Goal: Task Accomplishment & Management: Complete application form

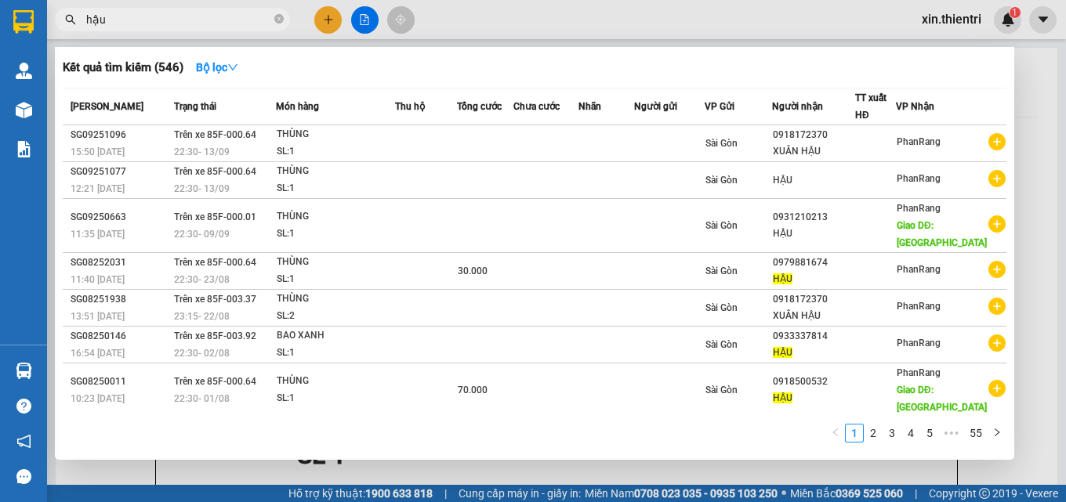
type input "hậu"
click at [325, 20] on div at bounding box center [533, 251] width 1066 height 502
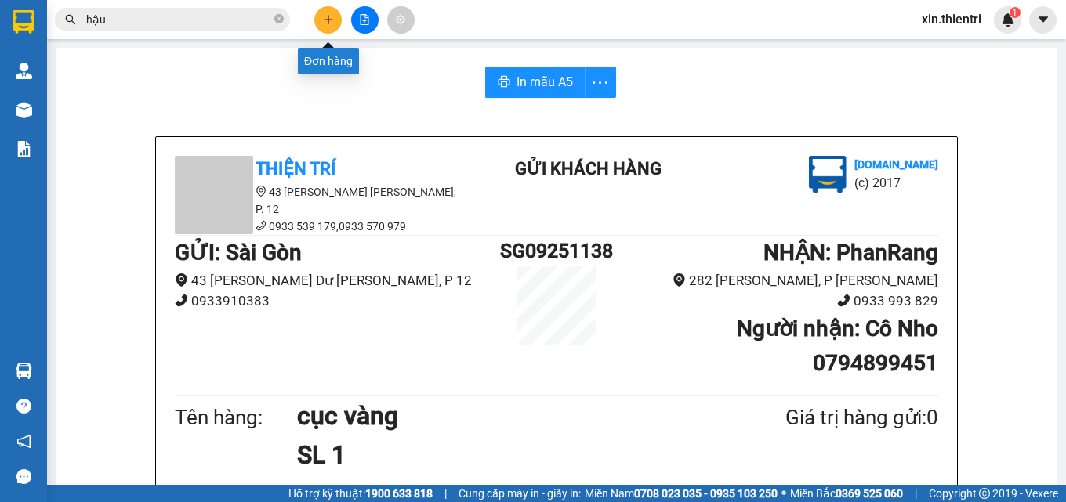
click at [328, 22] on icon "plus" at bounding box center [328, 19] width 11 height 11
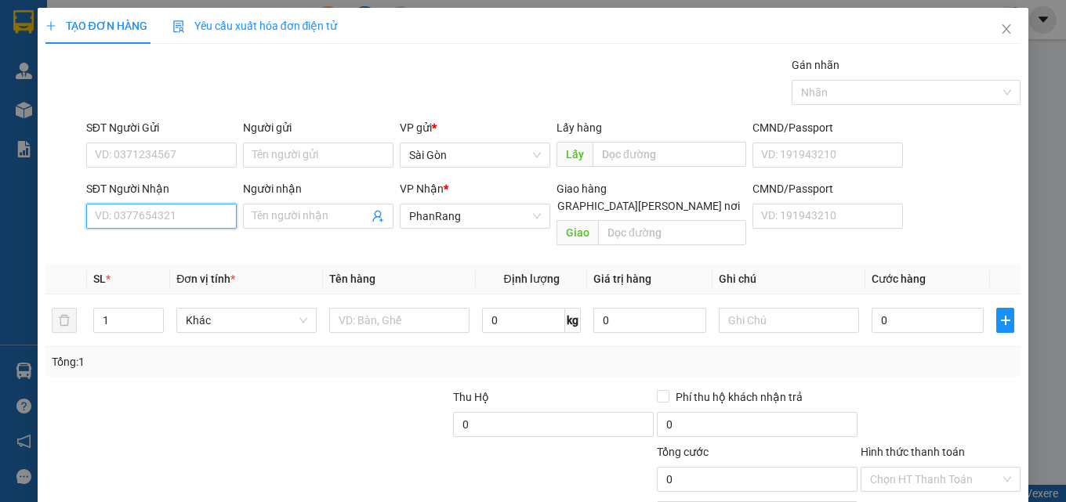
click at [179, 220] on input "SĐT Người Nhận" at bounding box center [161, 216] width 150 height 25
click at [309, 212] on input "Người nhận" at bounding box center [310, 216] width 116 height 17
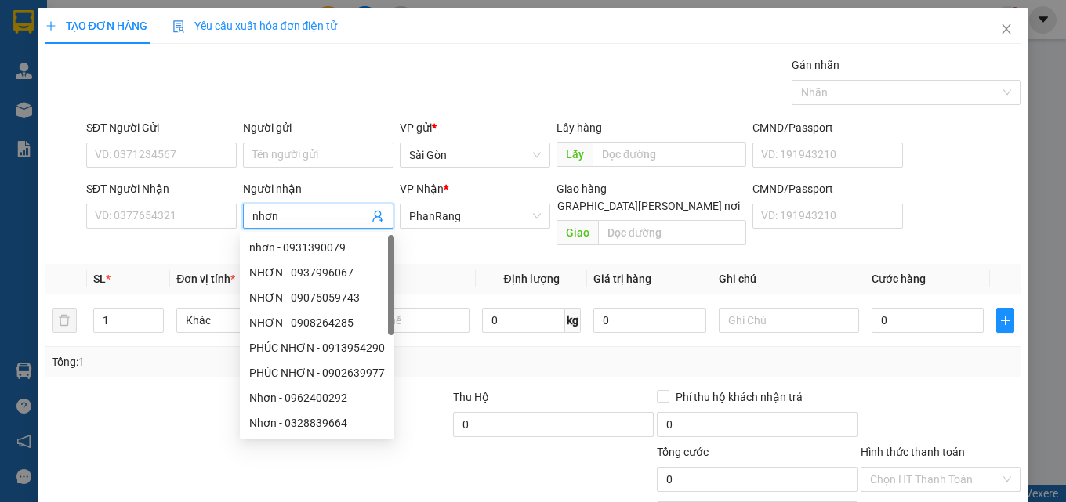
type input "nhơn"
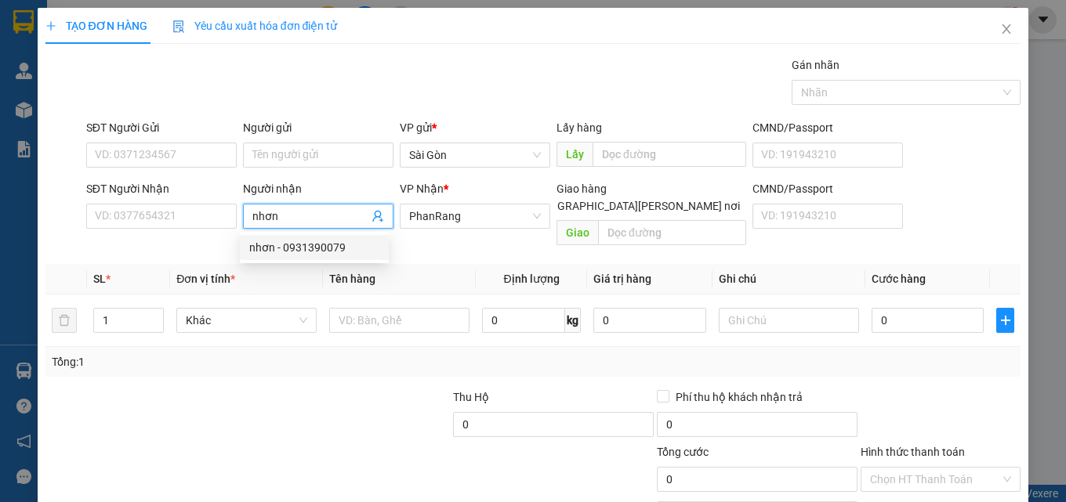
click at [317, 251] on div "nhơn - 0931390079" at bounding box center [314, 247] width 130 height 17
type input "0931390079"
click at [292, 215] on input "nhơn" at bounding box center [310, 216] width 116 height 17
type input "n"
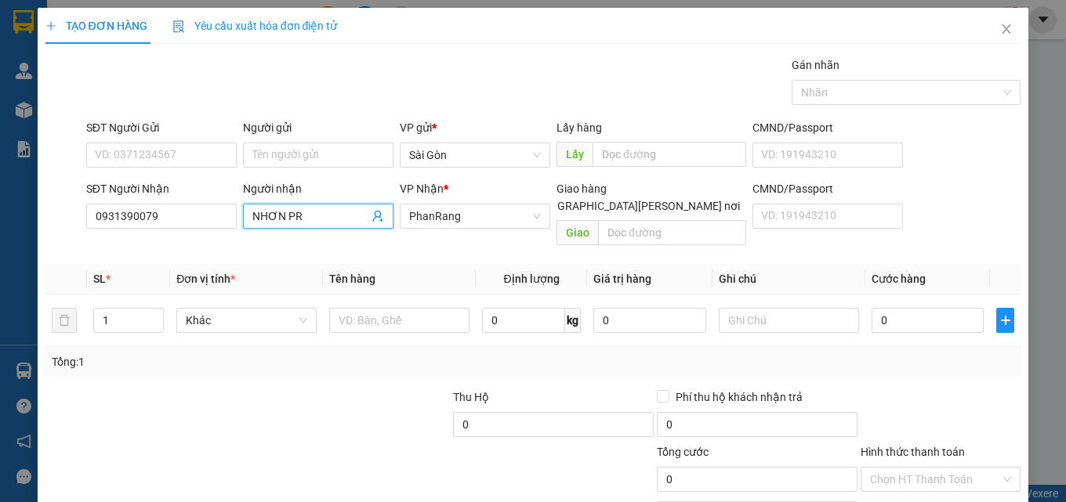
click at [328, 212] on input "NHƠN PR" at bounding box center [310, 216] width 116 height 17
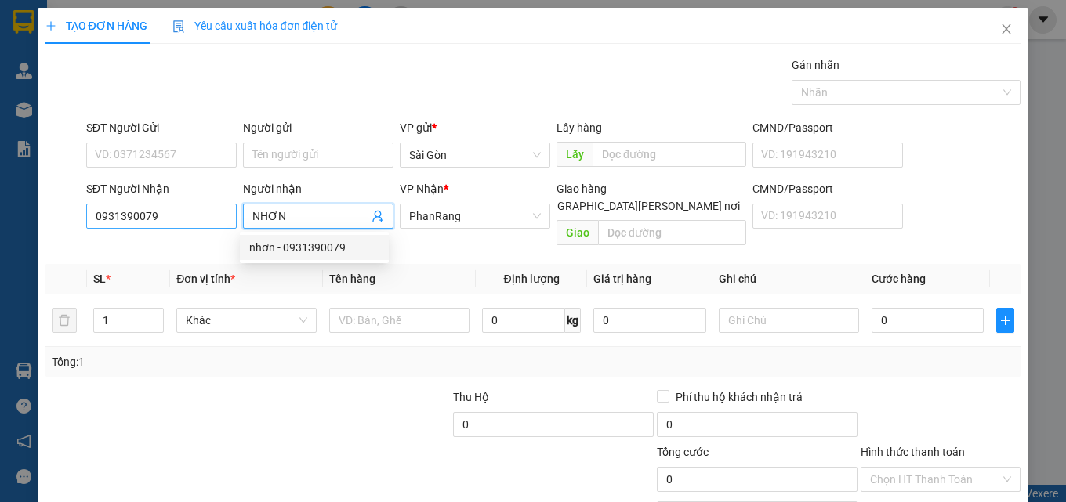
type input "NHƠN"
click at [183, 218] on input "0931390079" at bounding box center [161, 216] width 150 height 25
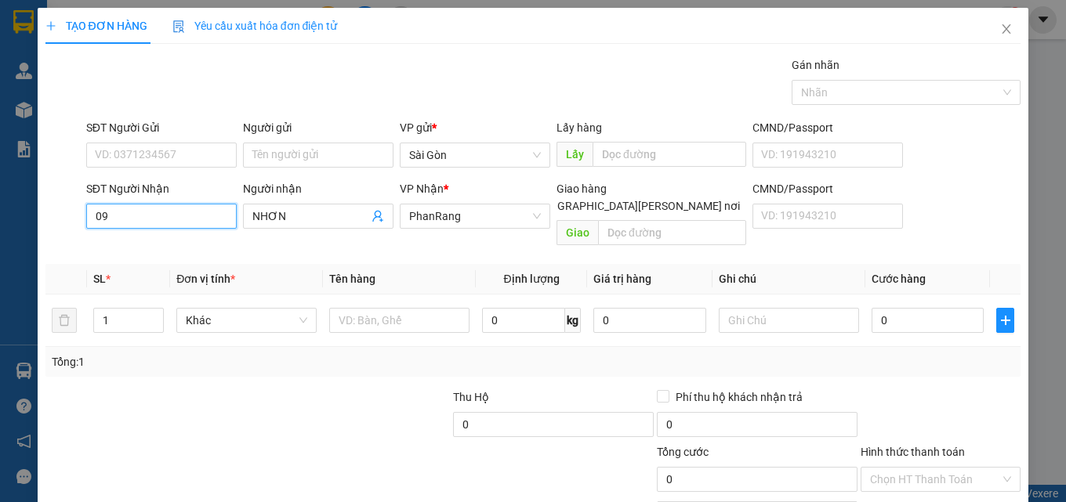
type input "0"
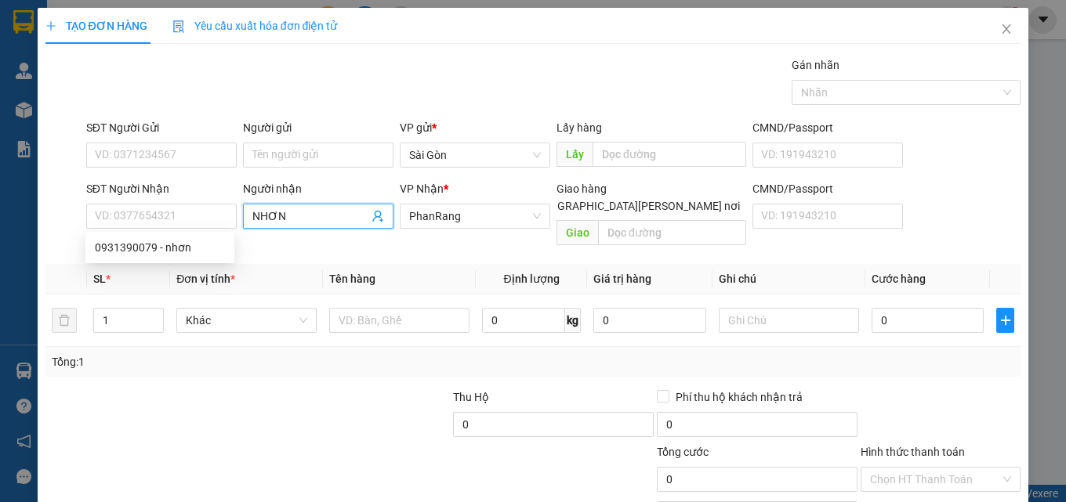
click at [321, 218] on input "NHƠN" at bounding box center [310, 216] width 116 height 17
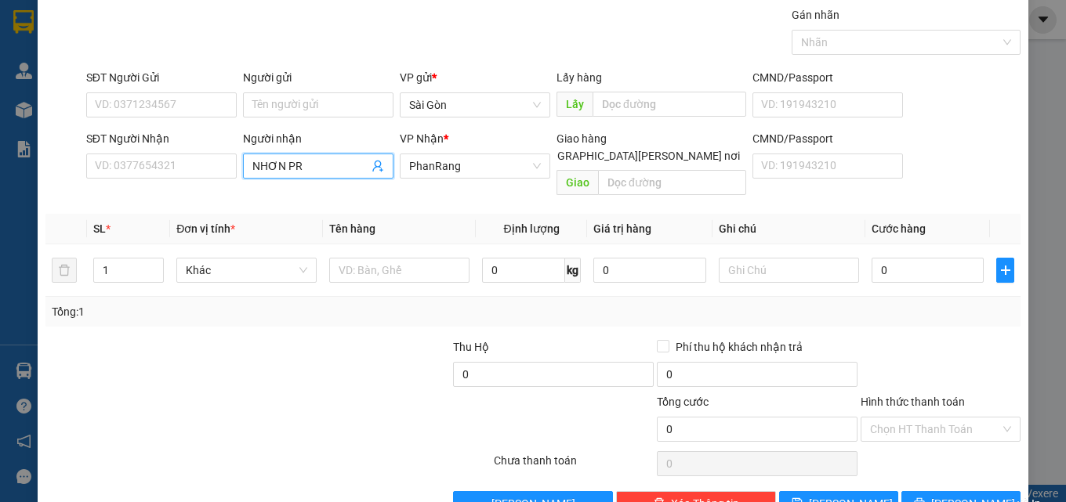
scroll to position [78, 0]
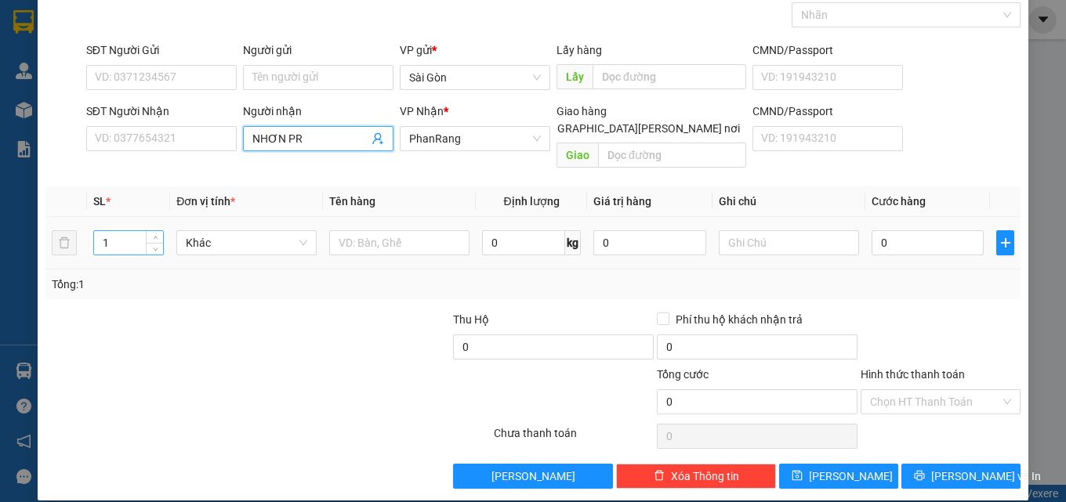
type input "NHƠN PR"
click at [136, 231] on input "1" at bounding box center [128, 243] width 69 height 24
type input "3"
click at [407, 230] on input "text" at bounding box center [399, 242] width 140 height 25
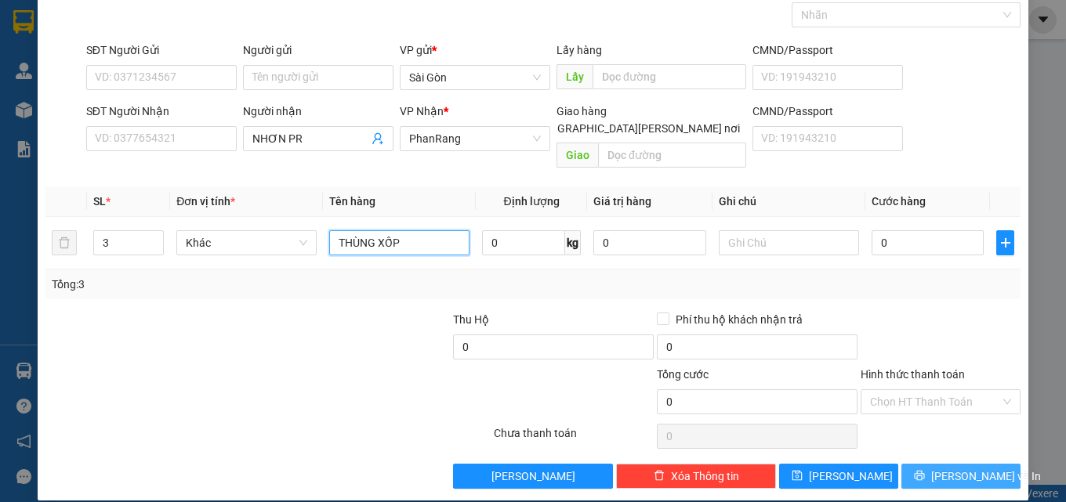
type input "THÙNG XỐP"
click at [956, 468] on span "[PERSON_NAME] và In" at bounding box center [986, 476] width 110 height 17
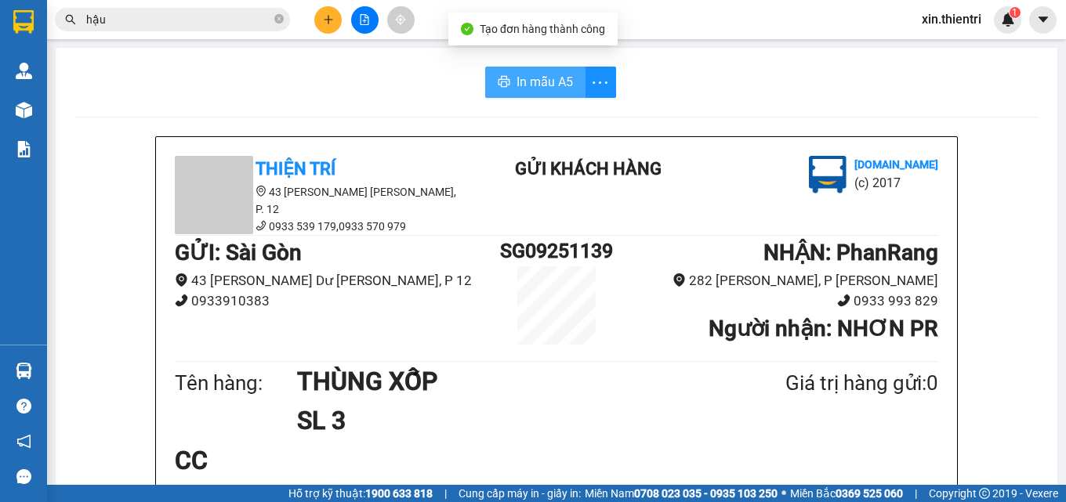
click at [549, 75] on span "In mẫu A5" at bounding box center [544, 82] width 56 height 20
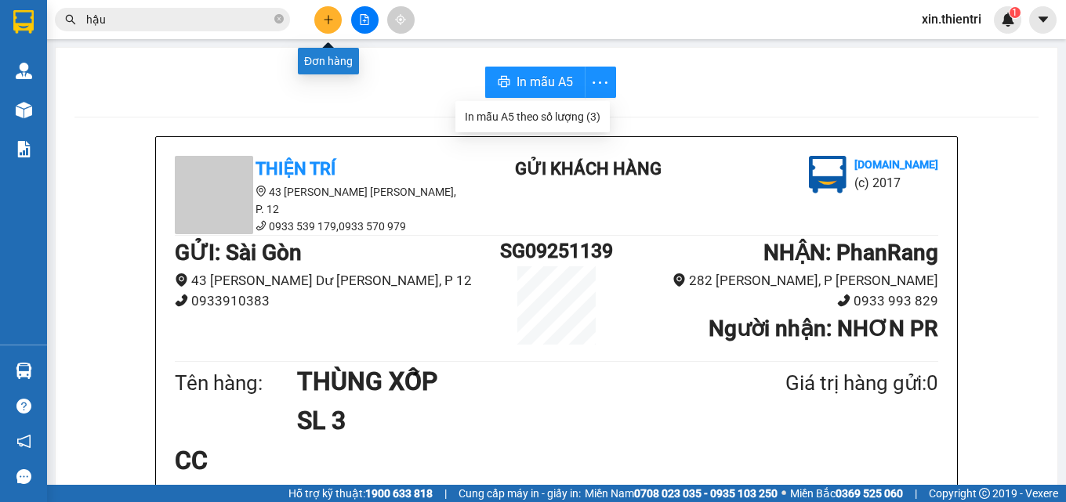
click at [335, 14] on button at bounding box center [327, 19] width 27 height 27
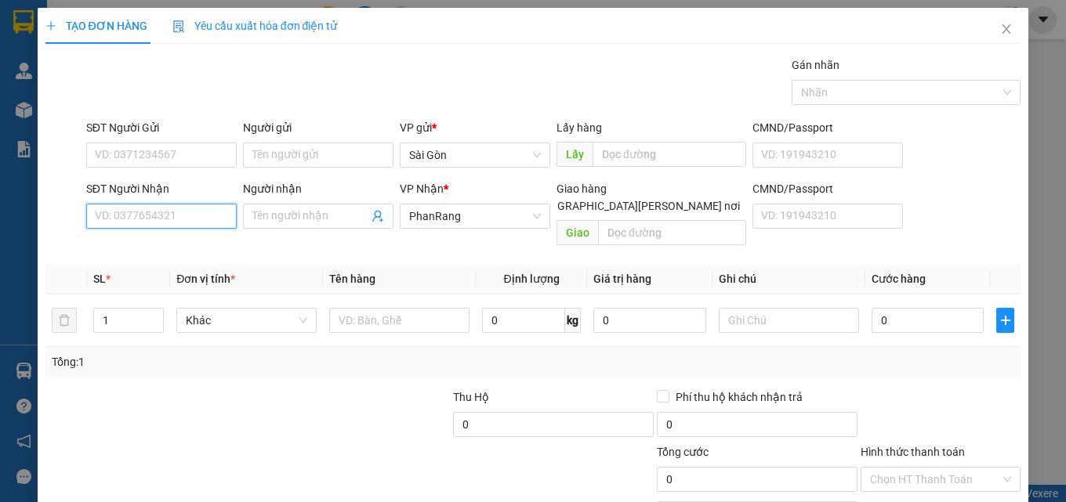
click at [198, 218] on input "SĐT Người Nhận" at bounding box center [161, 216] width 150 height 25
type input "0963056773"
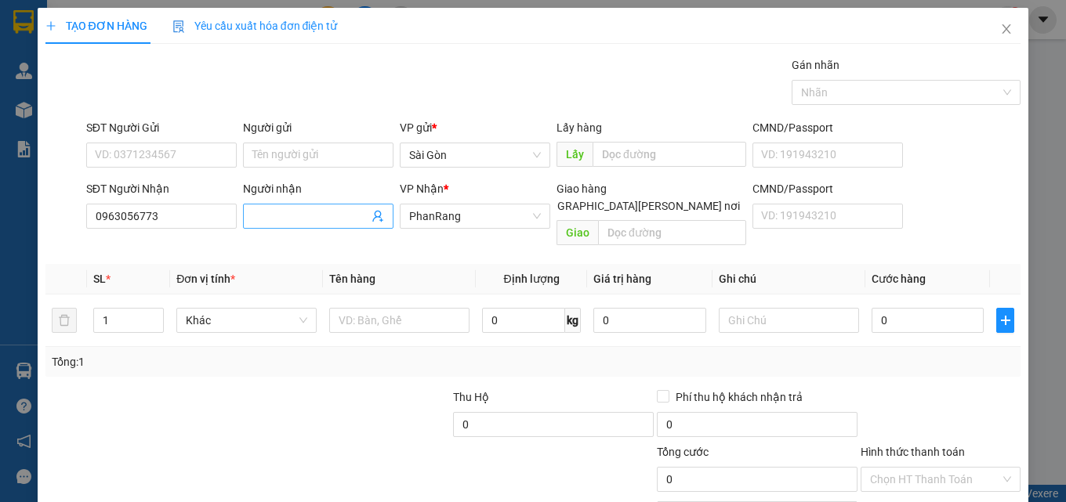
click at [325, 219] on input "Người nhận" at bounding box center [310, 216] width 116 height 17
type input "[PERSON_NAME]"
click at [368, 308] on input "text" at bounding box center [399, 320] width 140 height 25
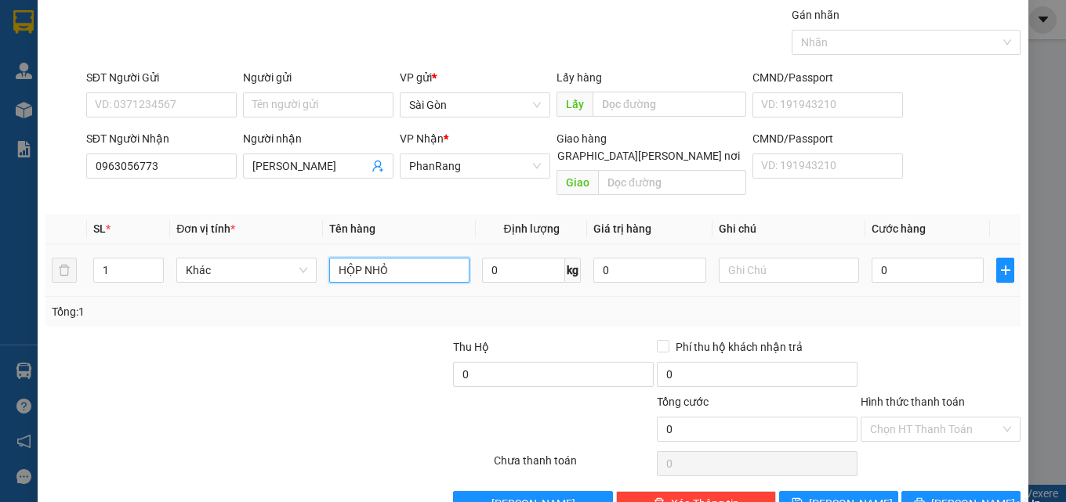
scroll to position [78, 0]
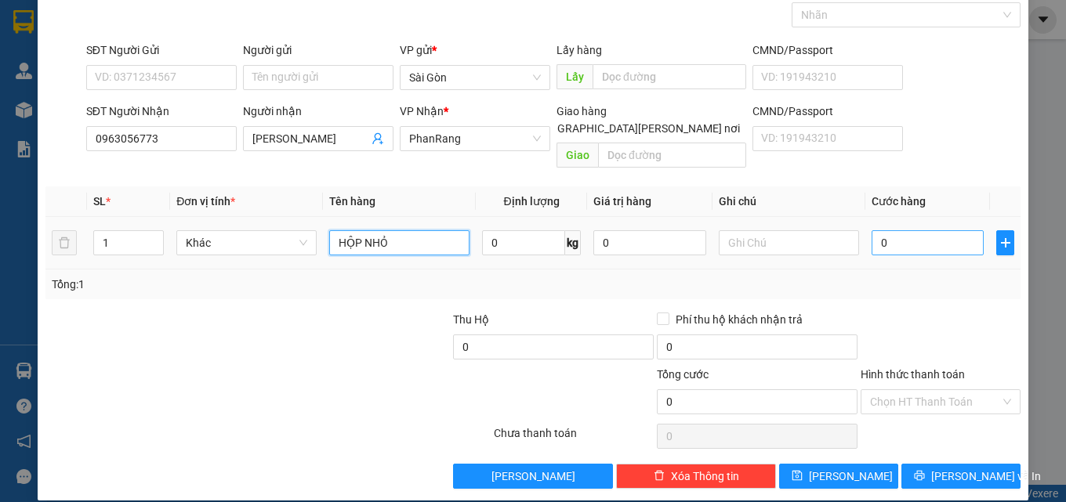
type input "HỘP NHỎ"
click at [896, 230] on input "0" at bounding box center [927, 242] width 113 height 25
type input "2"
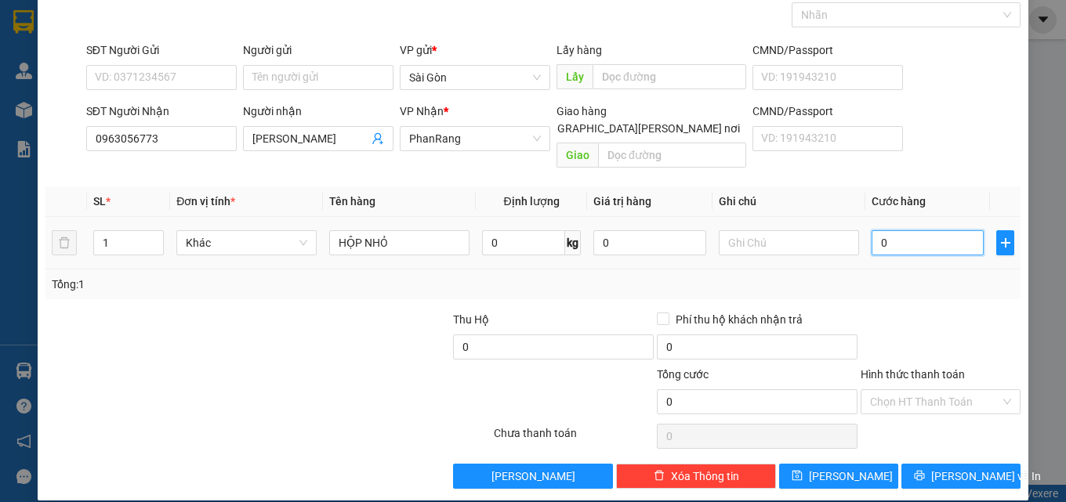
type input "2"
type input "20"
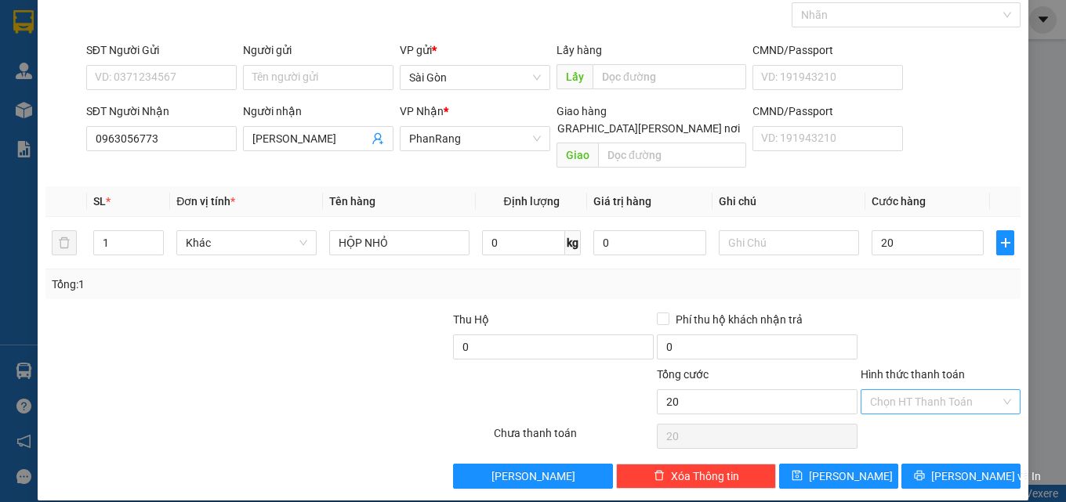
type input "20.000"
click at [947, 390] on input "Hình thức thanh toán" at bounding box center [935, 402] width 130 height 24
click at [893, 418] on div "Tại văn phòng" at bounding box center [930, 415] width 139 height 17
type input "0"
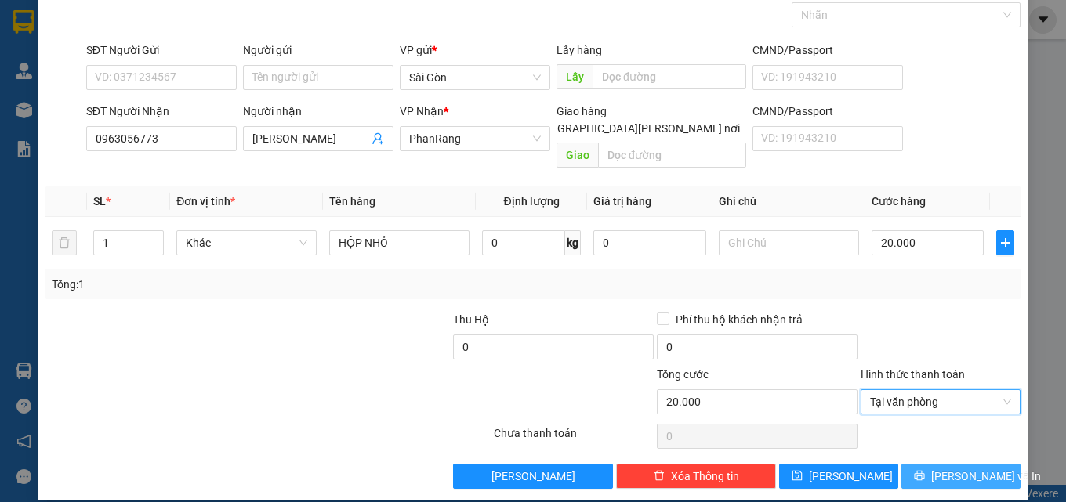
click at [944, 468] on span "[PERSON_NAME] và In" at bounding box center [986, 476] width 110 height 17
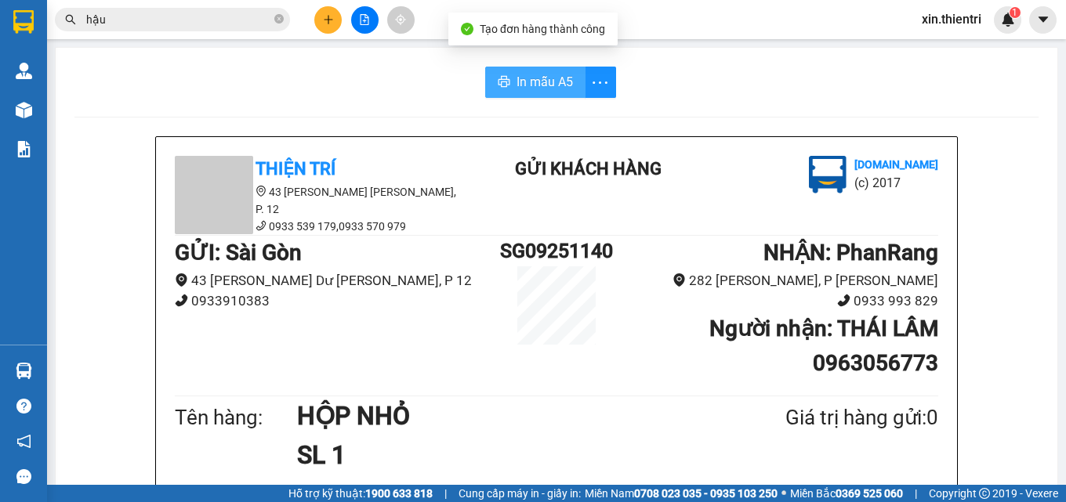
click at [538, 88] on span "In mẫu A5" at bounding box center [544, 82] width 56 height 20
